Goal: Navigation & Orientation: Find specific page/section

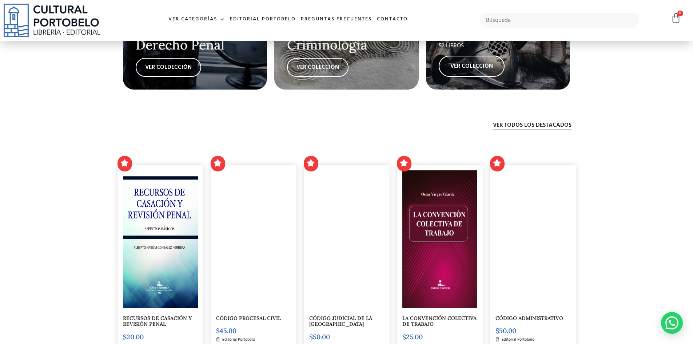
scroll to position [1492, 0]
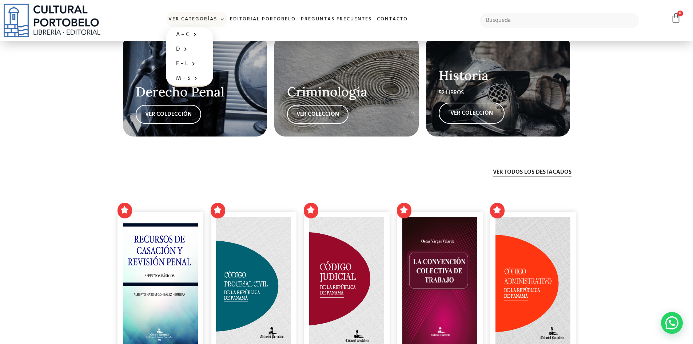
click at [217, 21] on link "Ver Categorías" at bounding box center [196, 20] width 61 height 16
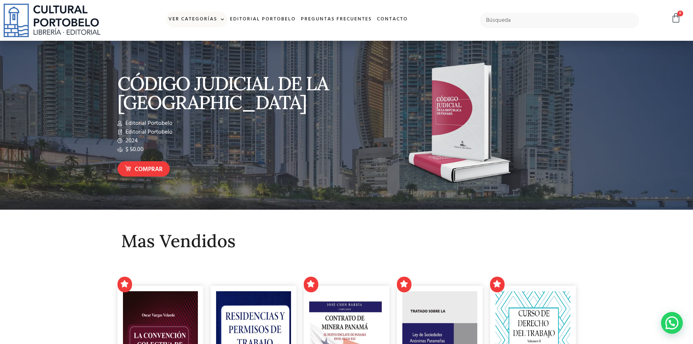
click at [212, 20] on link "Ver Categorías" at bounding box center [196, 20] width 61 height 16
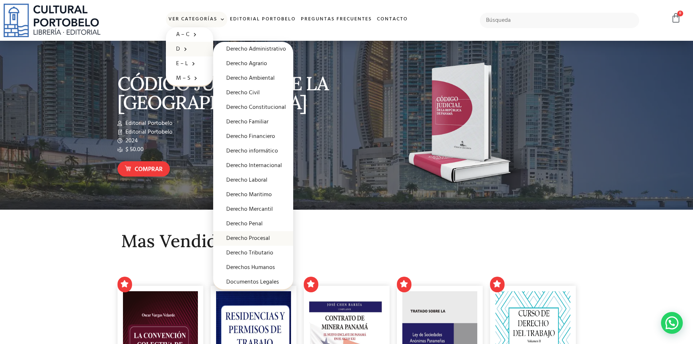
click at [248, 236] on link "Derecho Procesal" at bounding box center [253, 238] width 80 height 15
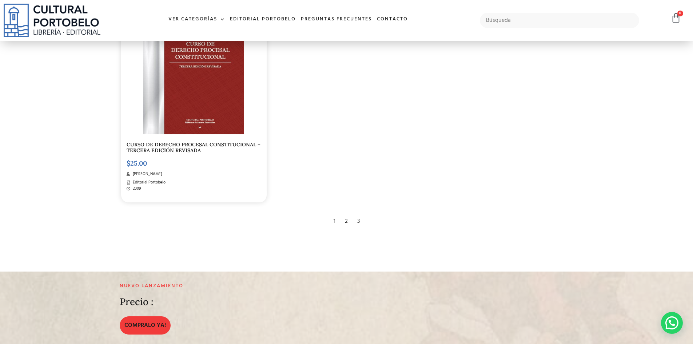
scroll to position [1456, 0]
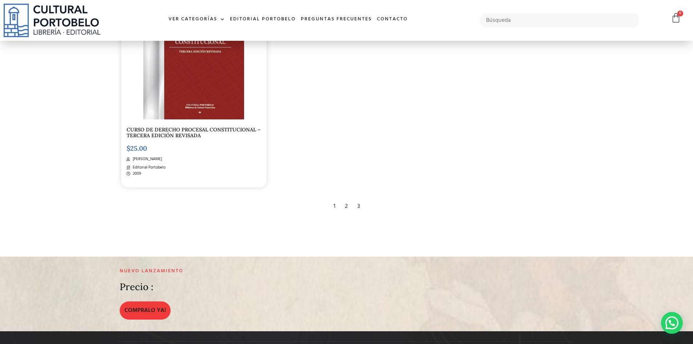
click at [346, 206] on div "2" at bounding box center [346, 206] width 10 height 16
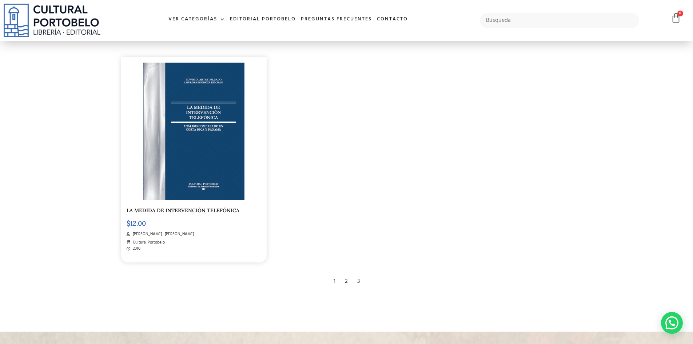
scroll to position [1455, 0]
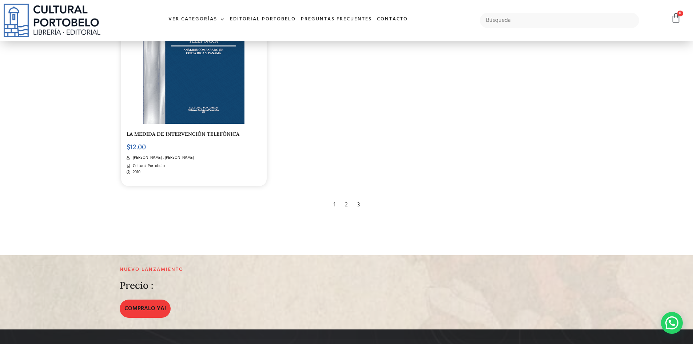
click at [360, 208] on div "3" at bounding box center [359, 205] width 10 height 16
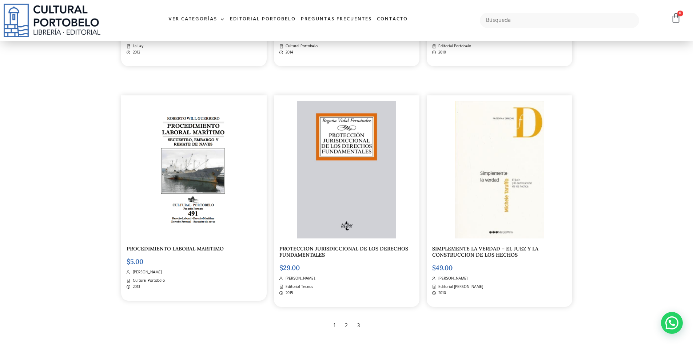
scroll to position [1019, 0]
